Goal: Task Accomplishment & Management: Manage account settings

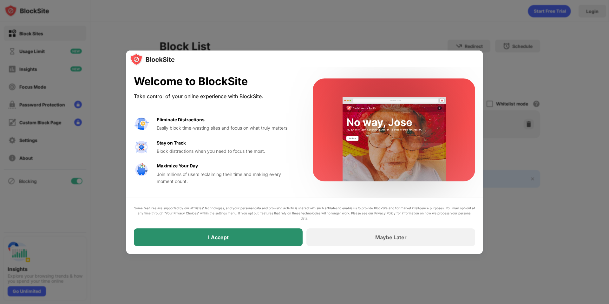
click at [250, 245] on div "I Accept" at bounding box center [218, 237] width 169 height 18
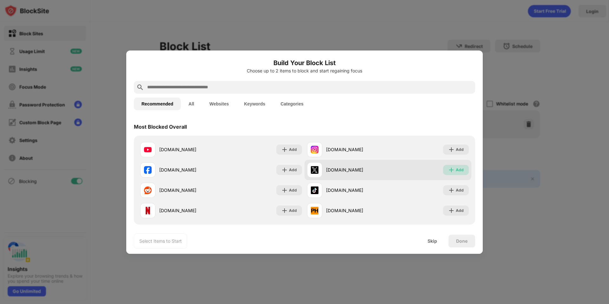
click at [448, 168] on img at bounding box center [451, 170] width 6 height 6
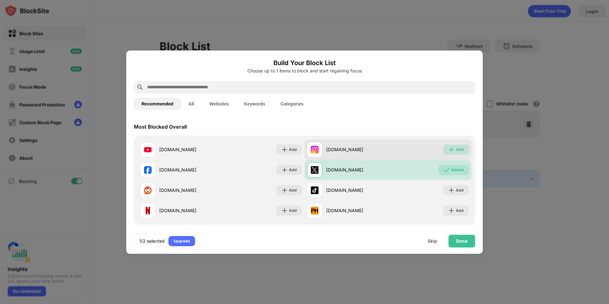
click at [450, 154] on div "Add" at bounding box center [456, 149] width 26 height 10
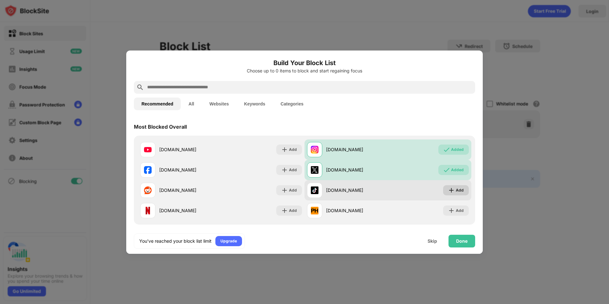
click at [448, 187] on img at bounding box center [451, 190] width 6 height 6
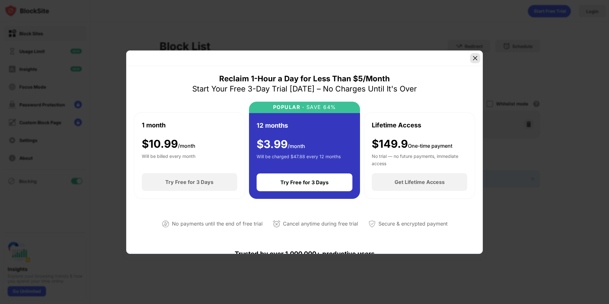
click at [479, 57] on div at bounding box center [475, 58] width 10 height 10
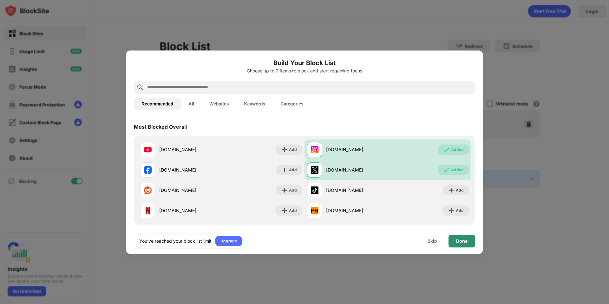
click at [457, 243] on div "Done" at bounding box center [461, 240] width 11 height 5
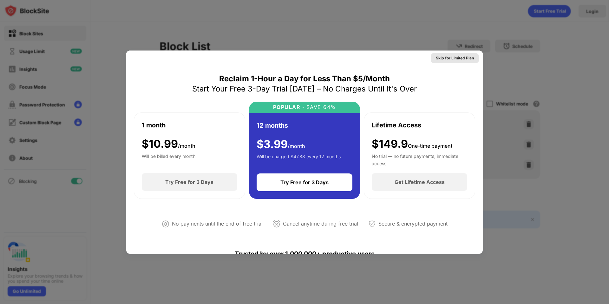
click at [454, 56] on div "Skip for Limited Plan" at bounding box center [455, 58] width 38 height 6
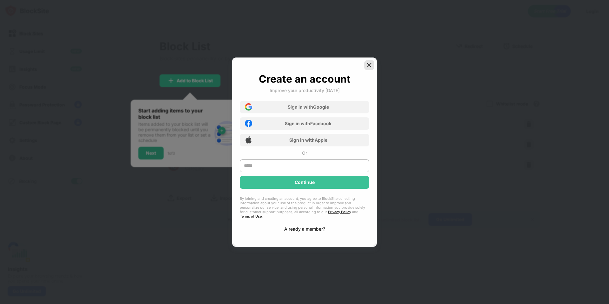
click at [366, 69] on div at bounding box center [369, 65] width 10 height 10
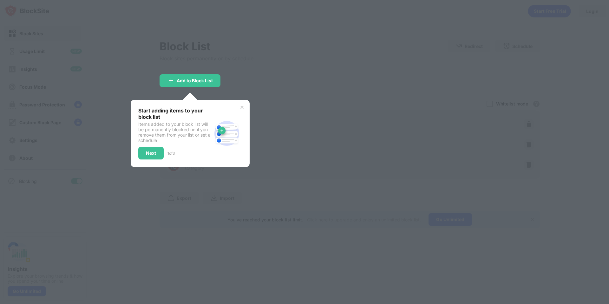
click at [245, 105] on div "Start adding items to your block list Items added to your block list will be pe…" at bounding box center [190, 133] width 119 height 67
click at [241, 107] on img at bounding box center [242, 107] width 5 height 5
